Goal: Navigation & Orientation: Find specific page/section

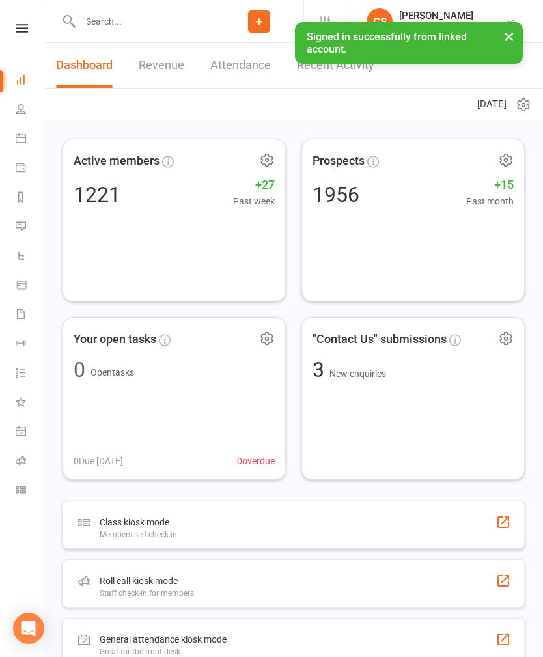
click at [338, 66] on link "Recent Activity" at bounding box center [335, 65] width 77 height 45
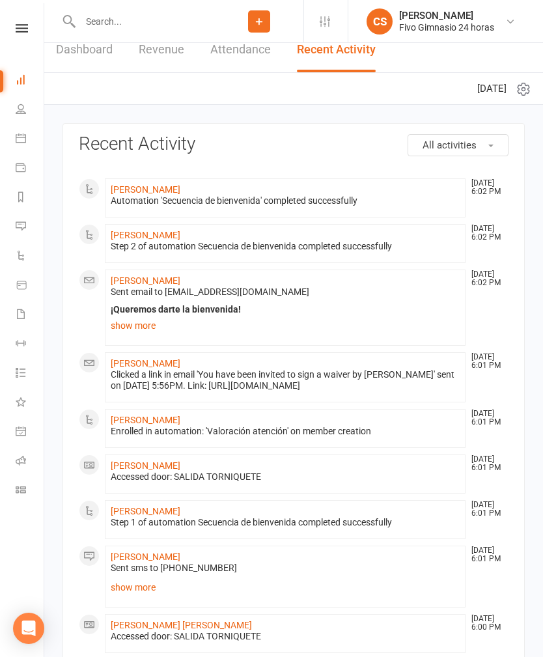
scroll to position [32, 0]
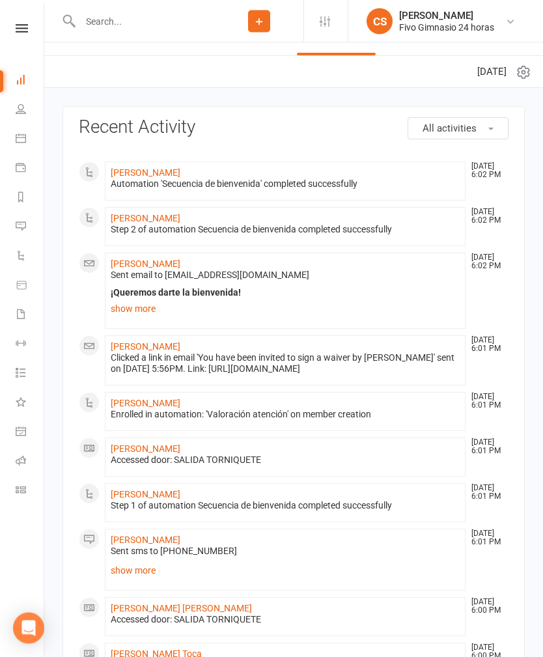
click at [154, 342] on link "[PERSON_NAME]" at bounding box center [146, 347] width 70 height 10
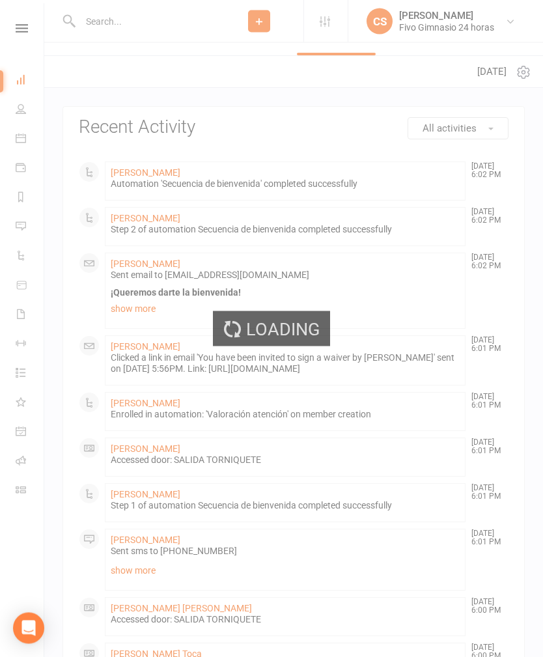
scroll to position [33, 0]
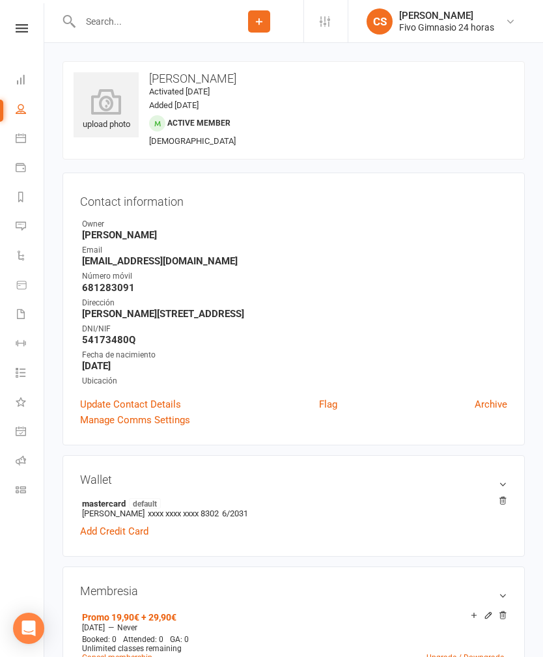
click at [111, 104] on icon at bounding box center [106, 102] width 65 height 26
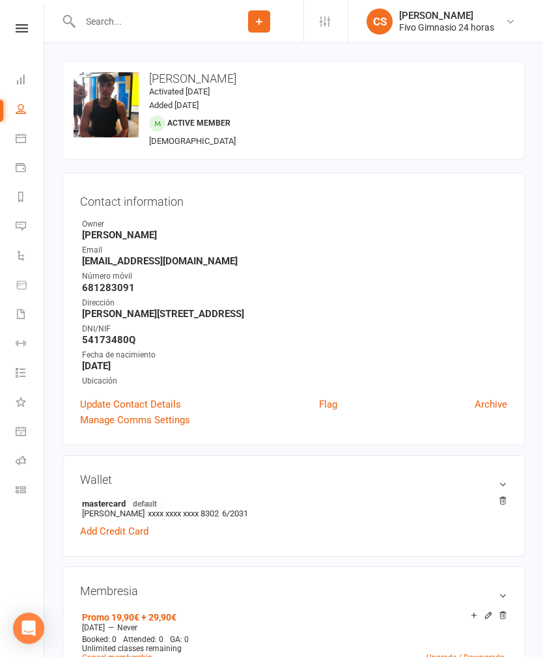
click at [26, 21] on nav "Clubworx Dashboard People Calendar Payments Reports Messages Automations Produc…" at bounding box center [22, 331] width 44 height 657
click at [21, 27] on icon at bounding box center [22, 28] width 12 height 8
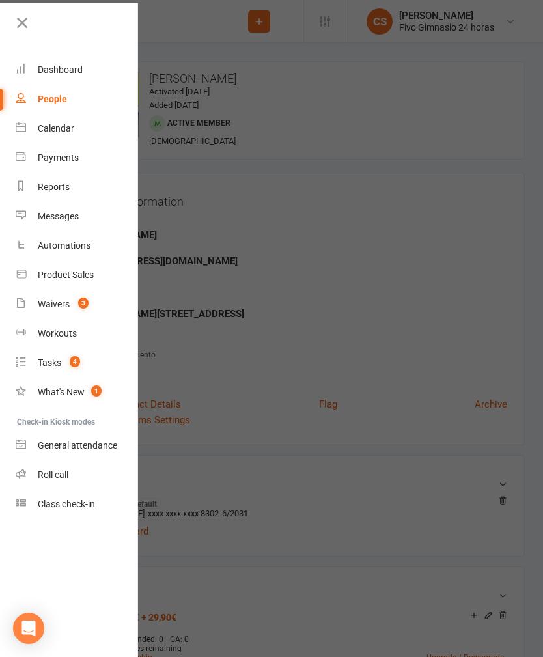
click at [66, 64] on div "Dashboard" at bounding box center [60, 69] width 45 height 10
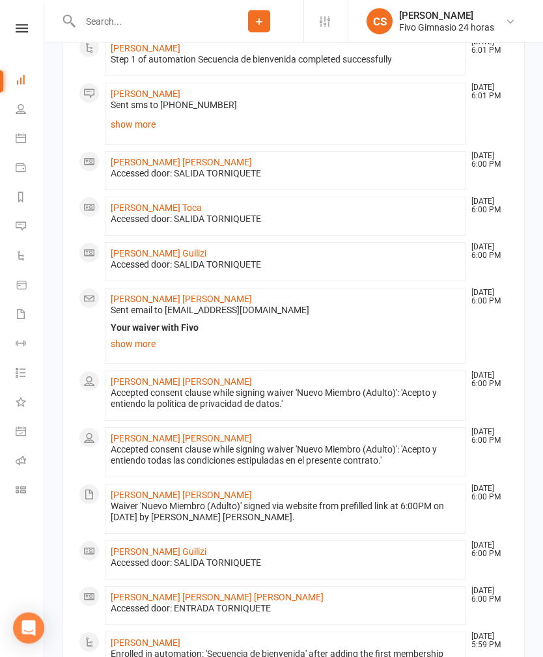
scroll to position [526, 0]
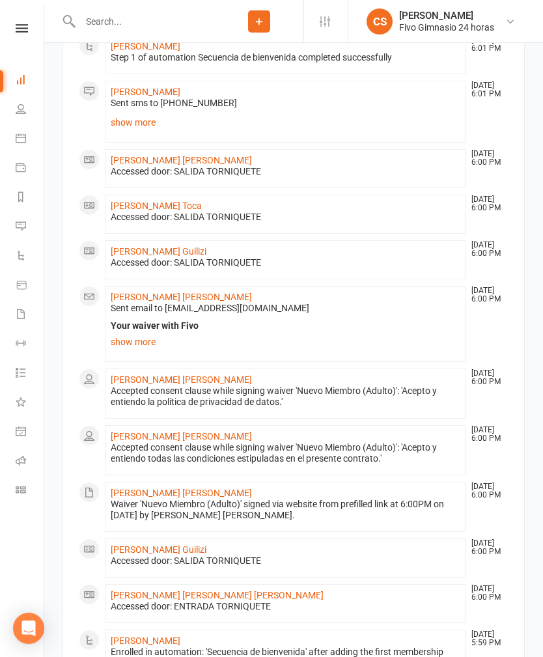
click at [169, 385] on link "[PERSON_NAME] [PERSON_NAME]" at bounding box center [181, 379] width 141 height 10
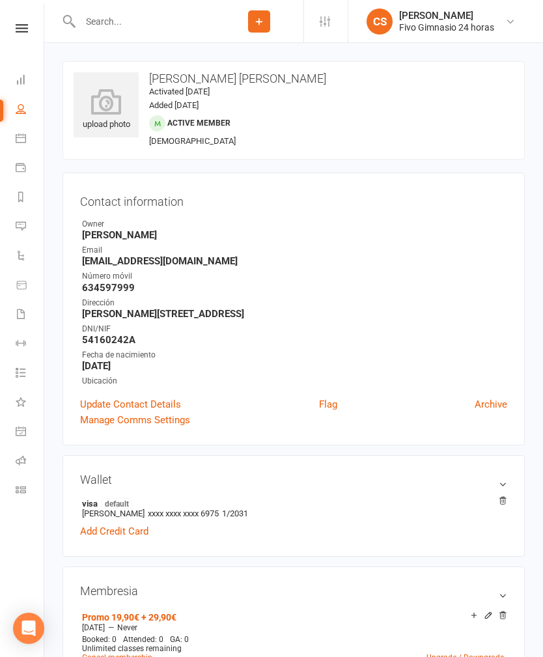
click at [105, 97] on icon at bounding box center [106, 102] width 65 height 26
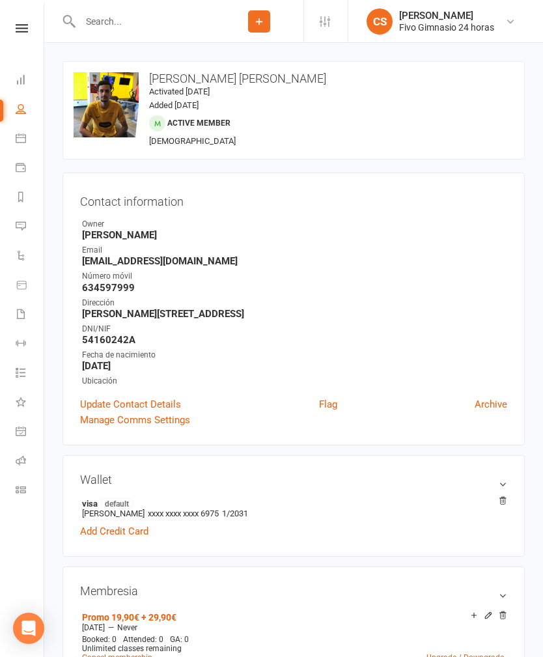
click at [23, 26] on icon at bounding box center [22, 28] width 12 height 8
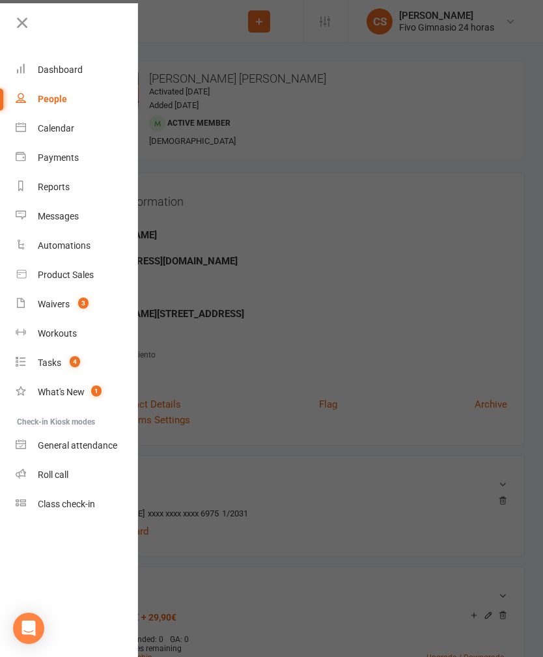
click at [66, 69] on div "Dashboard" at bounding box center [60, 69] width 45 height 10
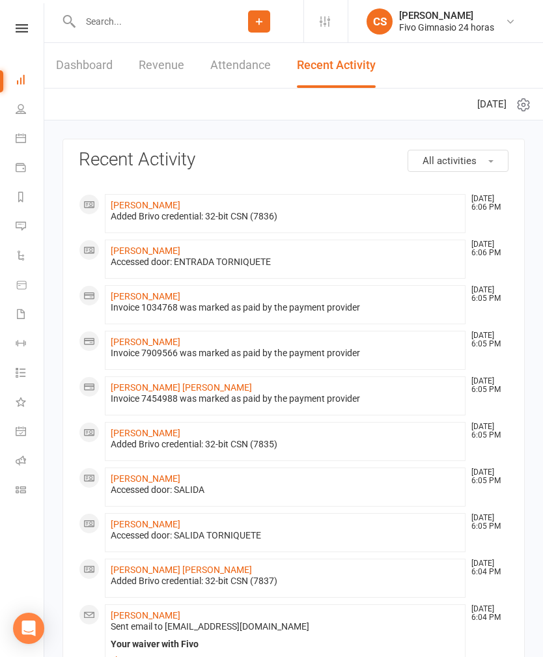
click at [171, 291] on link "[PERSON_NAME]" at bounding box center [146, 296] width 70 height 10
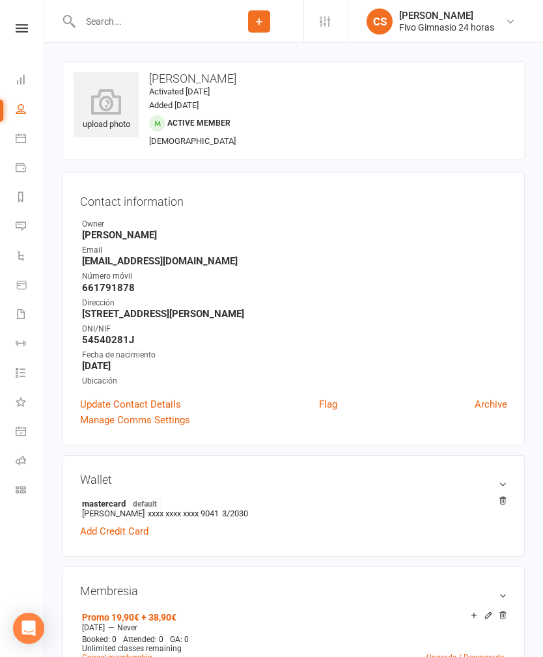
click at [110, 106] on icon at bounding box center [106, 102] width 65 height 26
click at [25, 27] on icon at bounding box center [22, 28] width 12 height 8
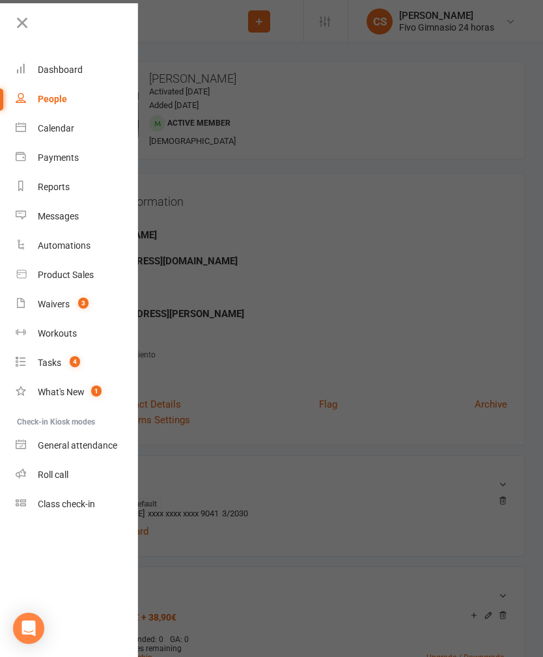
click at [67, 64] on link "Dashboard" at bounding box center [77, 69] width 123 height 29
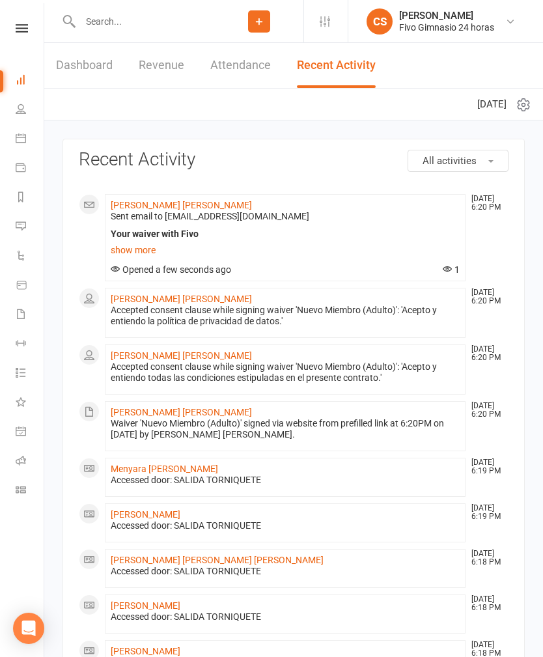
click at [197, 207] on link "[PERSON_NAME] [PERSON_NAME]" at bounding box center [181, 205] width 141 height 10
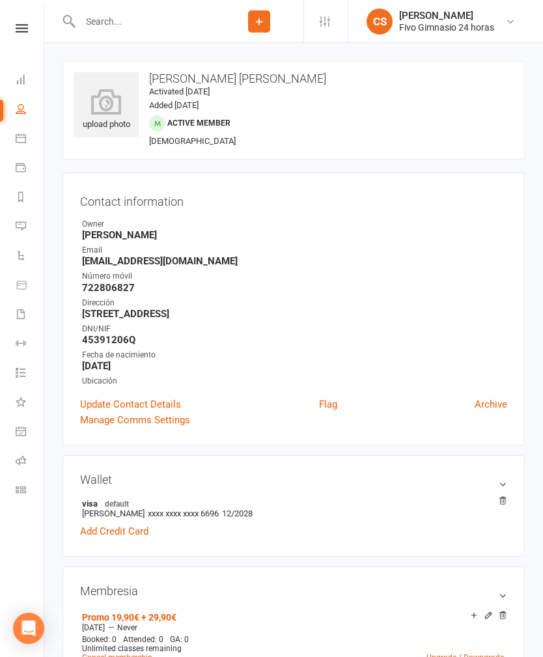
click at [105, 103] on icon at bounding box center [106, 102] width 65 height 26
